Goal: Information Seeking & Learning: Learn about a topic

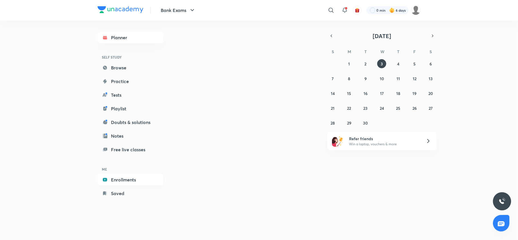
click at [139, 182] on link "Enrollments" at bounding box center [131, 179] width 66 height 11
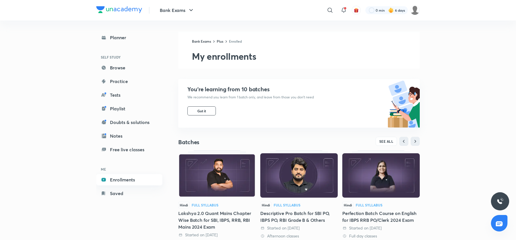
click at [110, 182] on link "Enrollments" at bounding box center [129, 179] width 66 height 11
click at [206, 177] on img at bounding box center [216, 175] width 77 height 44
click at [386, 140] on span "SEE ALL" at bounding box center [386, 141] width 14 height 4
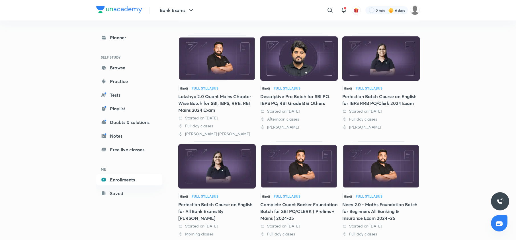
scroll to position [87, 0]
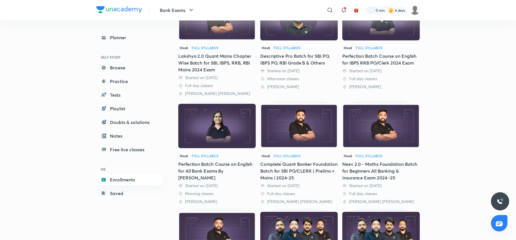
click at [381, 136] on img at bounding box center [380, 126] width 77 height 44
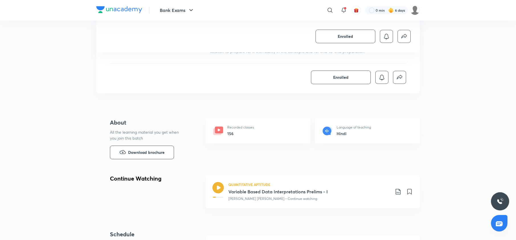
scroll to position [179, 0]
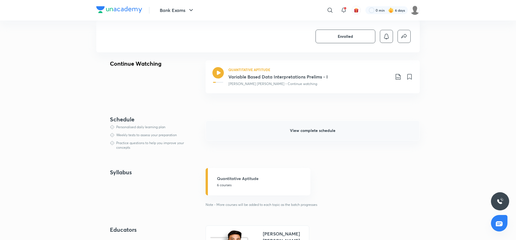
click at [370, 133] on button "View complete schedule" at bounding box center [312, 131] width 214 height 20
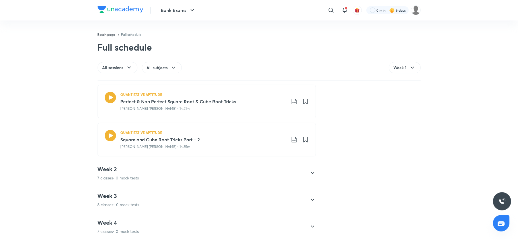
scroll to position [244, 0]
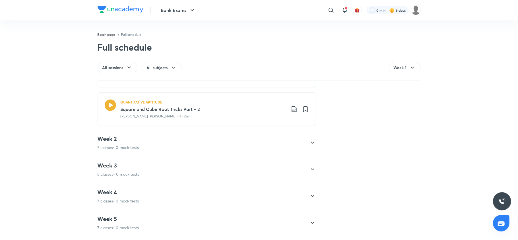
click at [252, 148] on div "Week 2 7 classes • 0 mock tests" at bounding box center [202, 142] width 208 height 15
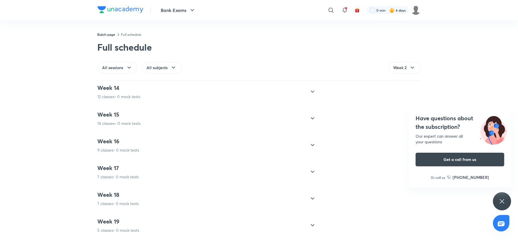
scroll to position [485, 0]
click at [110, 118] on div "Week 10 7 classes • 0 mock tests" at bounding box center [119, 115] width 42 height 15
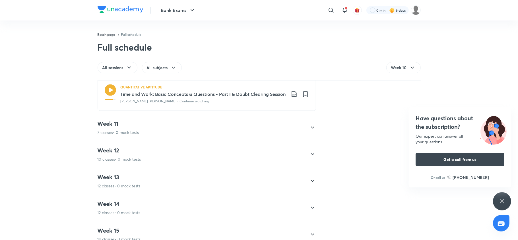
scroll to position [674, 0]
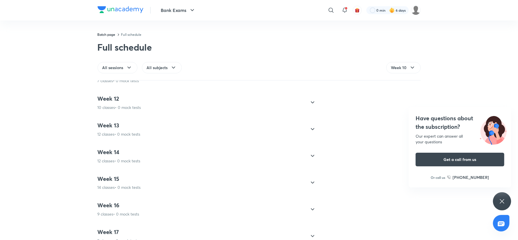
click at [124, 98] on h4 "Week 12" at bounding box center [120, 98] width 44 height 7
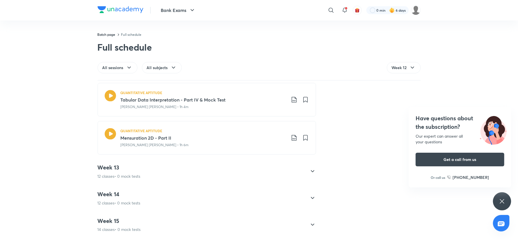
scroll to position [695, 0]
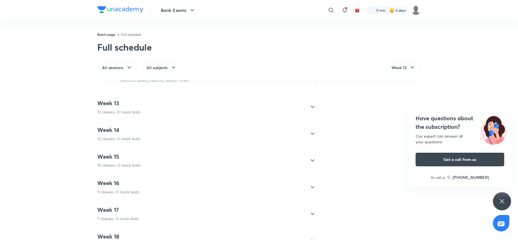
click at [133, 113] on p "12 classes • 0 mock tests" at bounding box center [119, 112] width 43 height 6
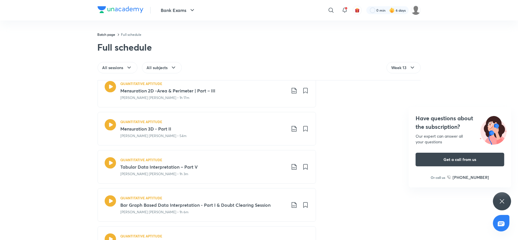
scroll to position [814, 0]
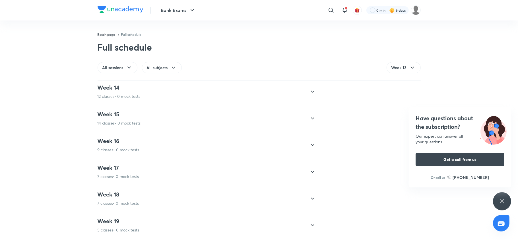
click at [146, 113] on div "Week 15 14 classes • 0 mock tests" at bounding box center [202, 118] width 208 height 15
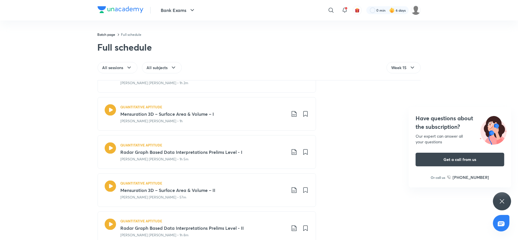
scroll to position [868, 0]
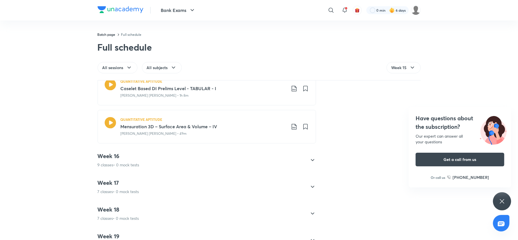
click at [114, 163] on div "Week 16 9 classes • 0 mock tests" at bounding box center [119, 160] width 42 height 15
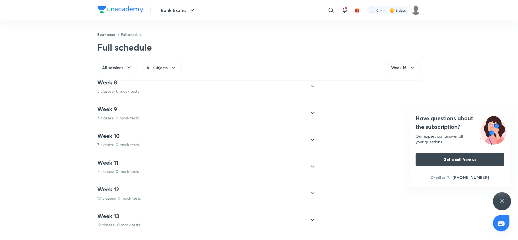
scroll to position [230, 0]
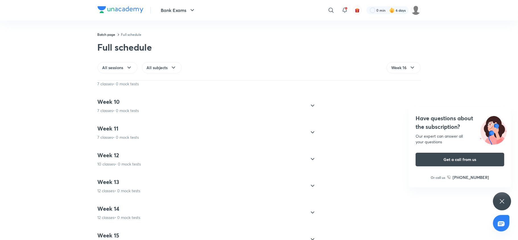
click at [114, 163] on p "10 classes • 0 mock tests" at bounding box center [120, 164] width 44 height 6
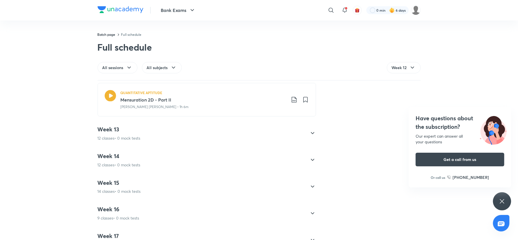
scroll to position [687, 0]
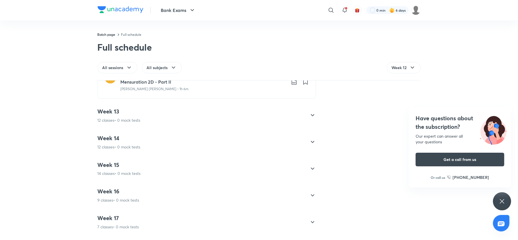
click at [114, 163] on h4 "Week 15" at bounding box center [119, 164] width 43 height 7
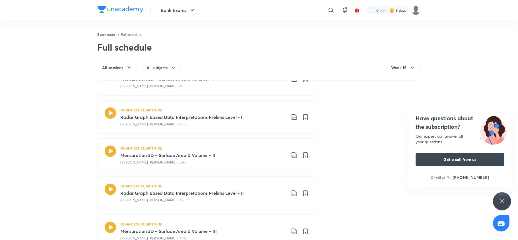
scroll to position [891, 0]
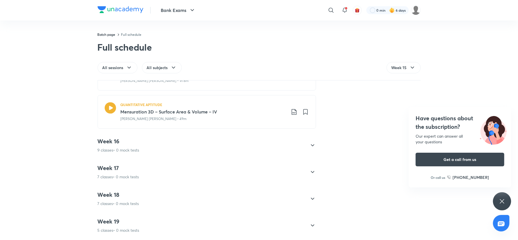
click at [114, 167] on div "Week 17 7 classes • 0 mock tests" at bounding box center [119, 171] width 42 height 15
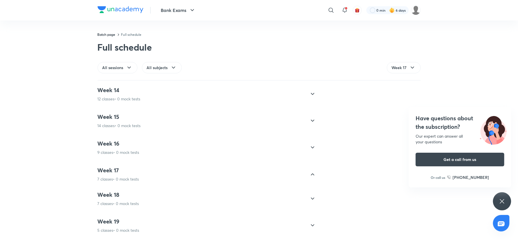
scroll to position [355, 0]
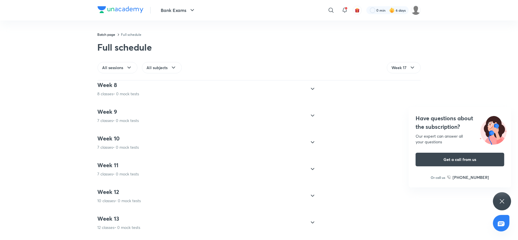
scroll to position [173, 0]
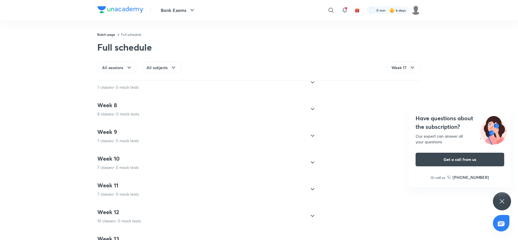
click at [114, 167] on p "7 classes • 0 mock tests" at bounding box center [119, 168] width 42 height 6
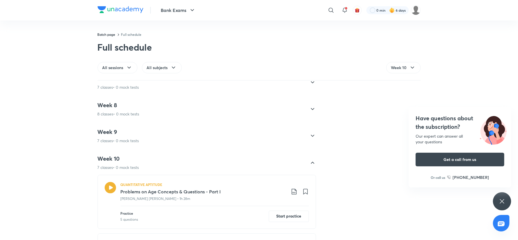
click at [113, 140] on p "7 classes • 0 mock tests" at bounding box center [119, 141] width 42 height 6
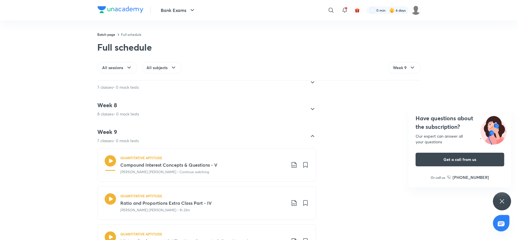
click at [111, 137] on div "Week 9 7 classes • 0 mock tests" at bounding box center [119, 135] width 42 height 15
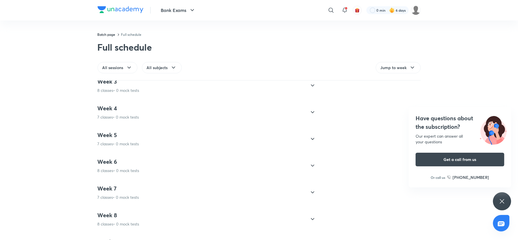
scroll to position [125, 0]
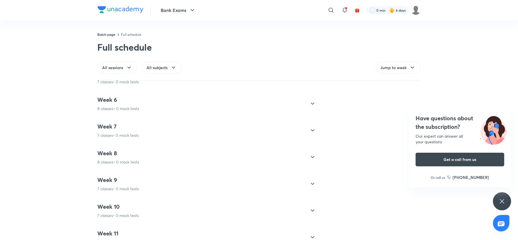
click at [118, 183] on h4 "Week 9" at bounding box center [119, 179] width 42 height 7
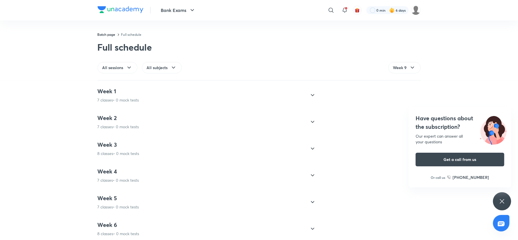
scroll to position [91, 0]
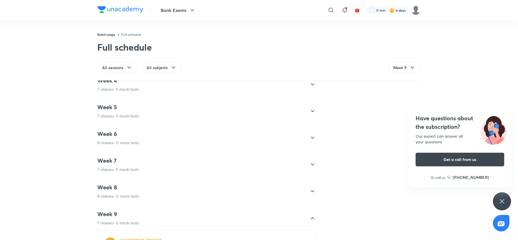
click at [115, 188] on h4 "Week 8" at bounding box center [119, 187] width 42 height 7
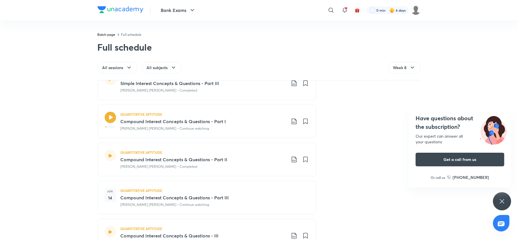
scroll to position [552, 0]
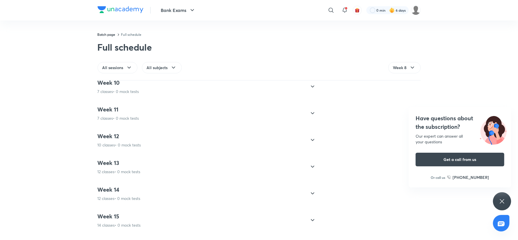
click at [146, 139] on div "Week 12 10 classes • 0 mock tests" at bounding box center [202, 140] width 208 height 15
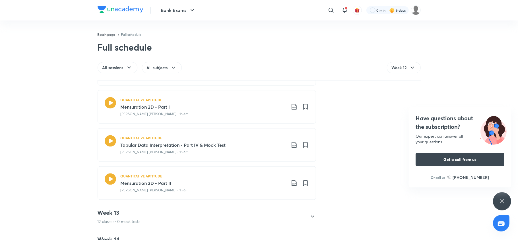
scroll to position [617, 0]
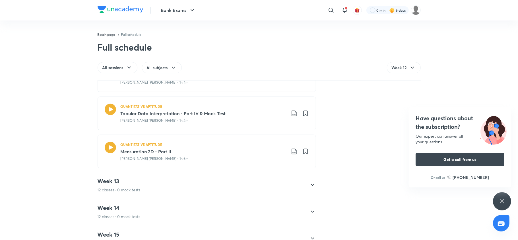
click at [139, 192] on p "12 classes • 0 mock tests" at bounding box center [119, 190] width 43 height 6
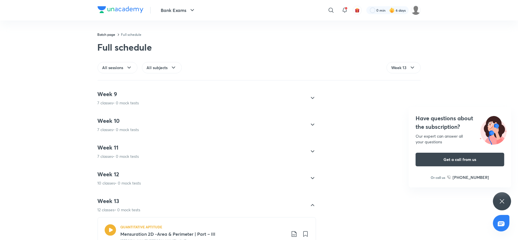
scroll to position [212, 0]
click at [136, 183] on p "10 classes • 0 mock tests" at bounding box center [120, 182] width 44 height 6
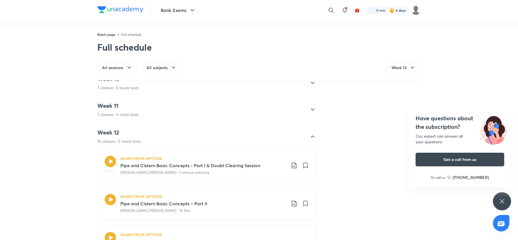
scroll to position [166, 0]
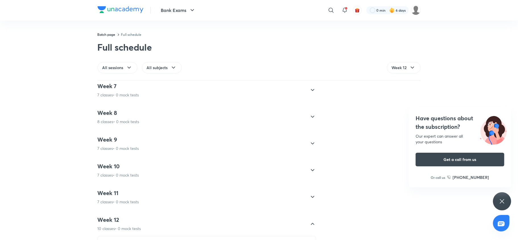
click at [134, 197] on div "Week 11 7 classes • 0 mock tests" at bounding box center [119, 197] width 42 height 15
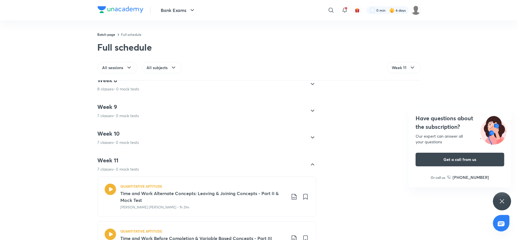
scroll to position [179, 0]
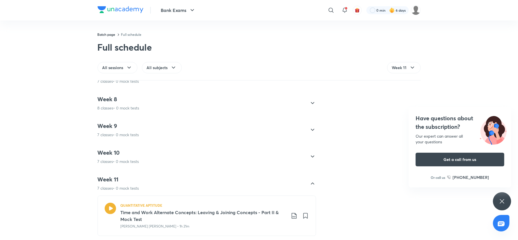
click at [108, 156] on h4 "Week 10" at bounding box center [119, 152] width 42 height 7
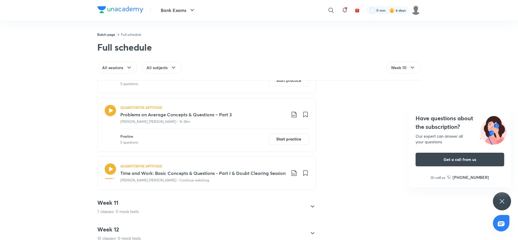
scroll to position [555, 0]
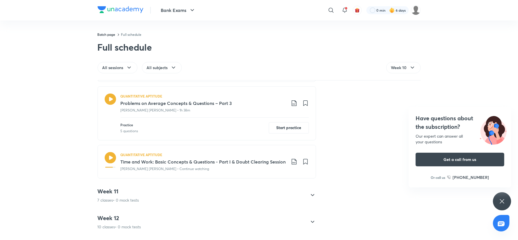
click at [109, 158] on icon at bounding box center [109, 157] width 11 height 11
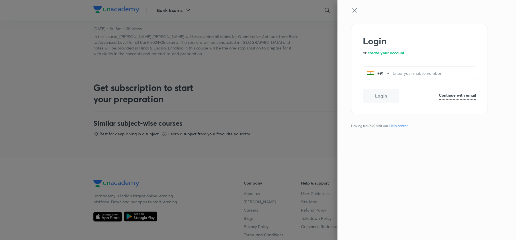
scroll to position [323, 0]
